Goal: Task Accomplishment & Management: Use online tool/utility

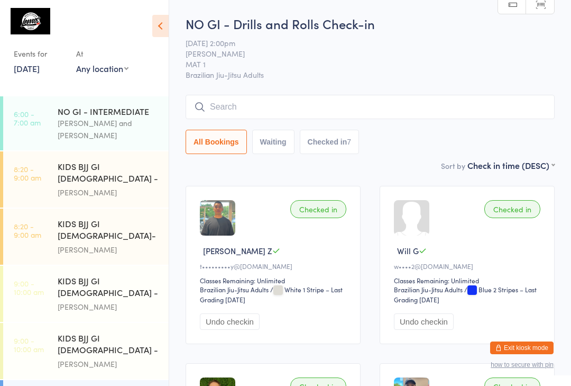
click at [19, 70] on link "[DATE]" at bounding box center [27, 68] width 26 height 12
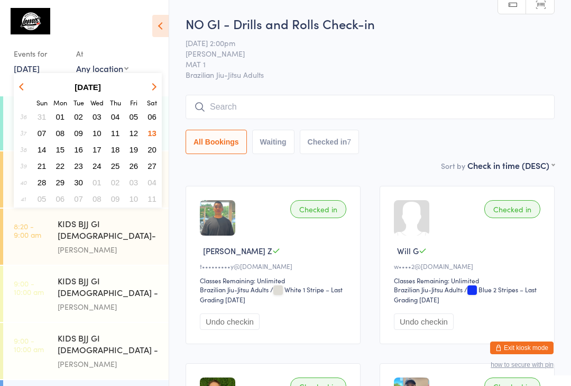
click at [61, 146] on span "15" at bounding box center [60, 149] width 9 height 9
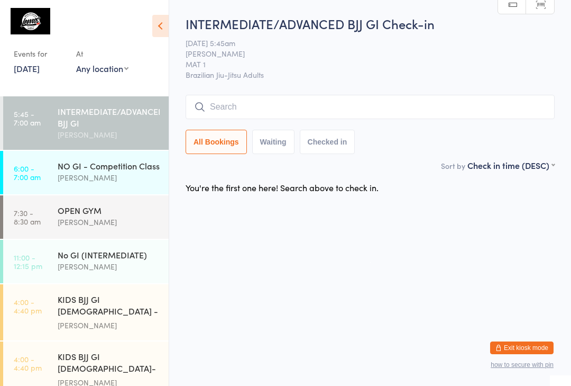
click at [266, 105] on input "search" at bounding box center [370, 107] width 369 height 24
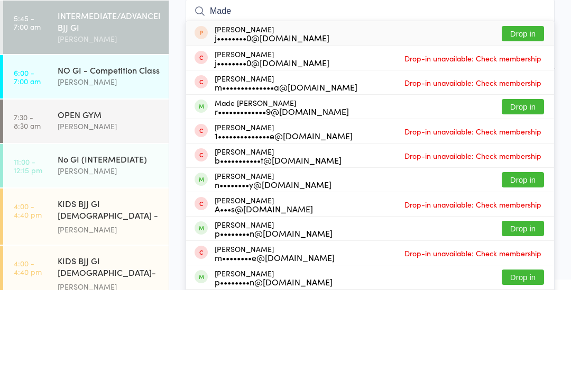
type input "Made"
click at [529, 195] on button "Drop in" at bounding box center [523, 202] width 42 height 15
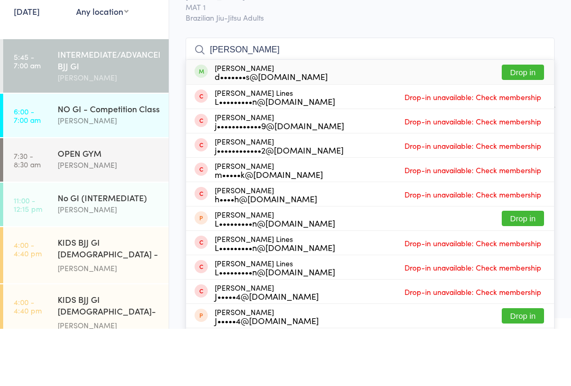
type input "[PERSON_NAME]"
click at [525, 122] on button "Drop in" at bounding box center [523, 129] width 42 height 15
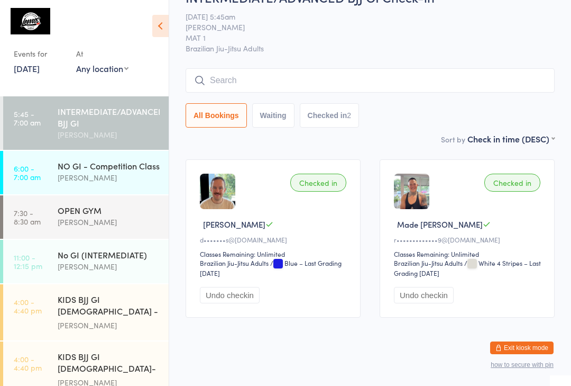
click at [57, 181] on link "6:00 - 7:00 am NO GI - Competition Class [PERSON_NAME]" at bounding box center [86, 172] width 166 height 43
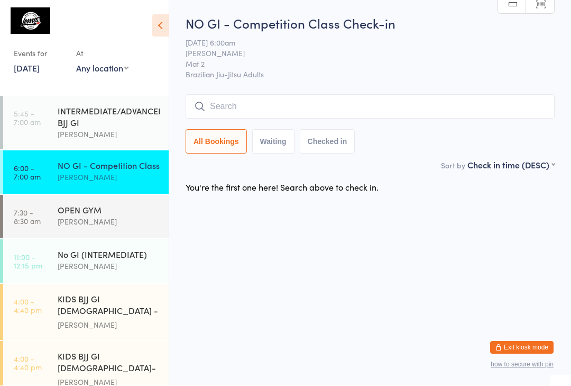
click at [234, 103] on input "search" at bounding box center [370, 107] width 369 height 24
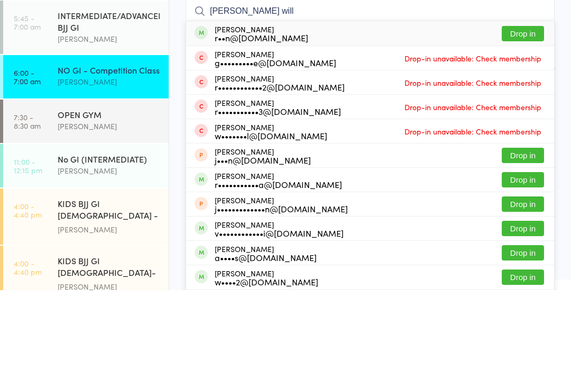
type input "[PERSON_NAME] will"
click at [530, 122] on button "Drop in" at bounding box center [523, 129] width 42 height 15
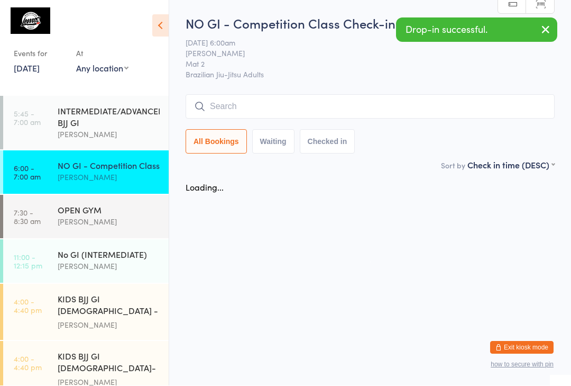
scroll to position [1, 0]
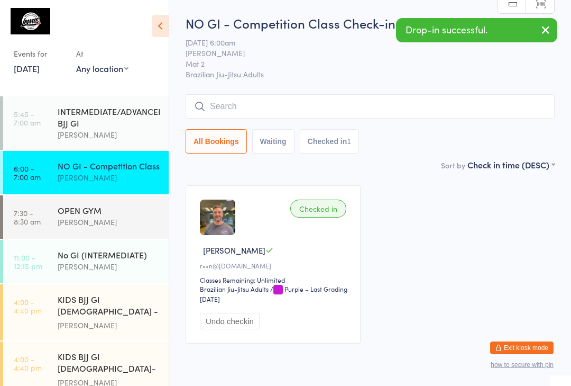
click at [44, 125] on link "5:45 - 7:00 am INTERMEDIATE/ADVANCED BJJ GI [PERSON_NAME]" at bounding box center [86, 122] width 166 height 53
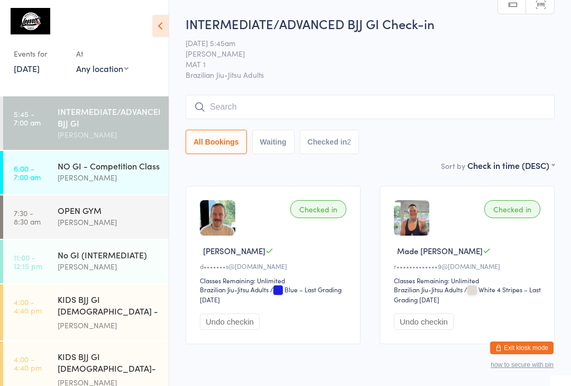
click at [123, 181] on div "[PERSON_NAME]" at bounding box center [109, 177] width 102 height 12
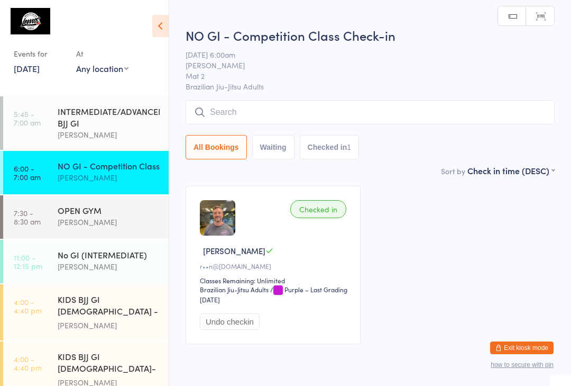
click at [369, 112] on input "search" at bounding box center [370, 112] width 369 height 24
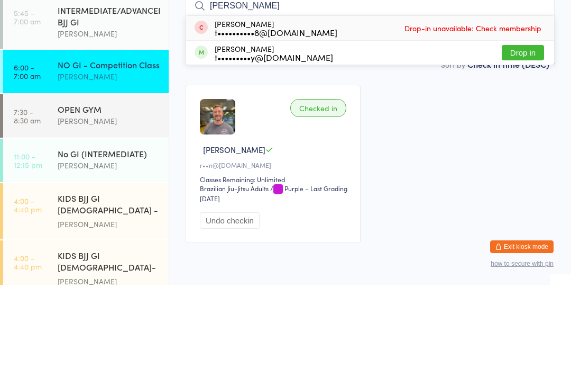
type input "[PERSON_NAME]"
click at [318, 142] on div "[PERSON_NAME] Fraullen t•••••••••y@[DOMAIN_NAME] Drop in" at bounding box center [370, 154] width 368 height 24
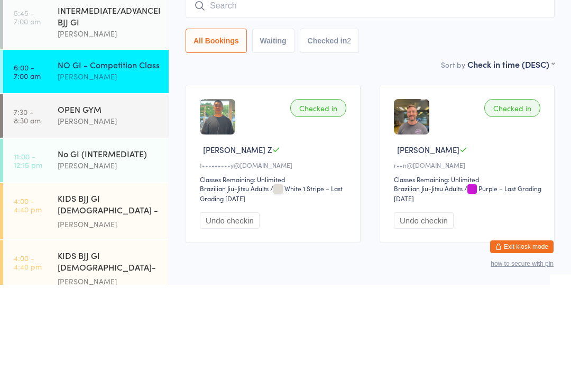
scroll to position [45, 0]
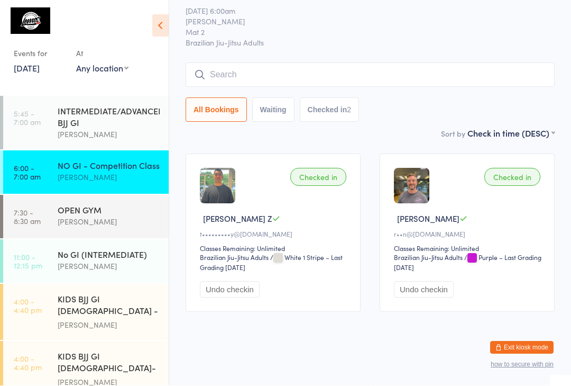
click at [353, 63] on input "search" at bounding box center [370, 75] width 369 height 24
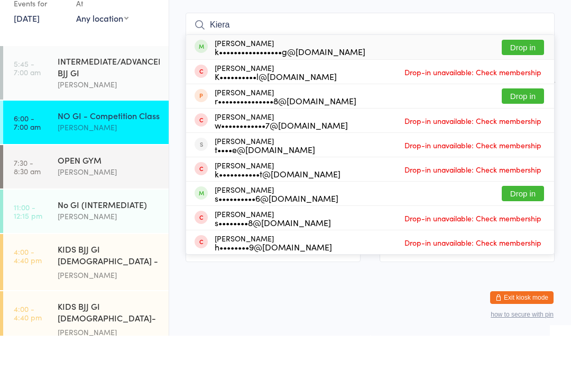
type input "Kiera"
click at [534, 90] on button "Drop in" at bounding box center [523, 97] width 42 height 15
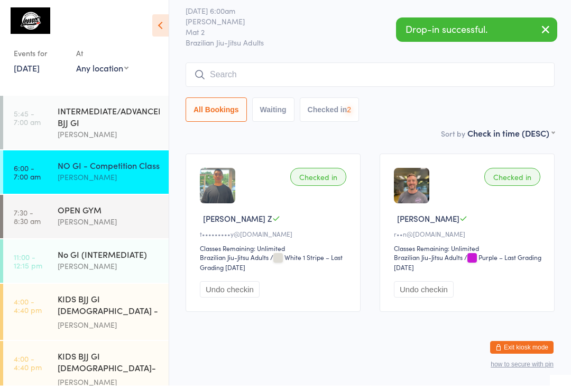
scroll to position [46, 0]
